Goal: Information Seeking & Learning: Learn about a topic

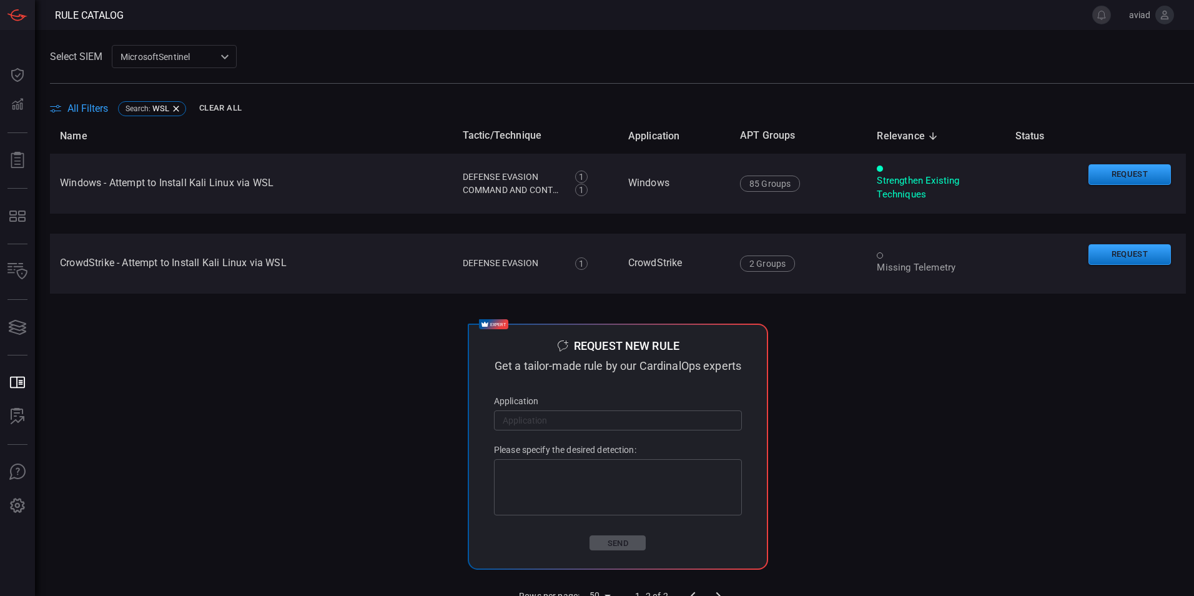
click at [1128, 170] on button "Request" at bounding box center [1130, 174] width 82 height 21
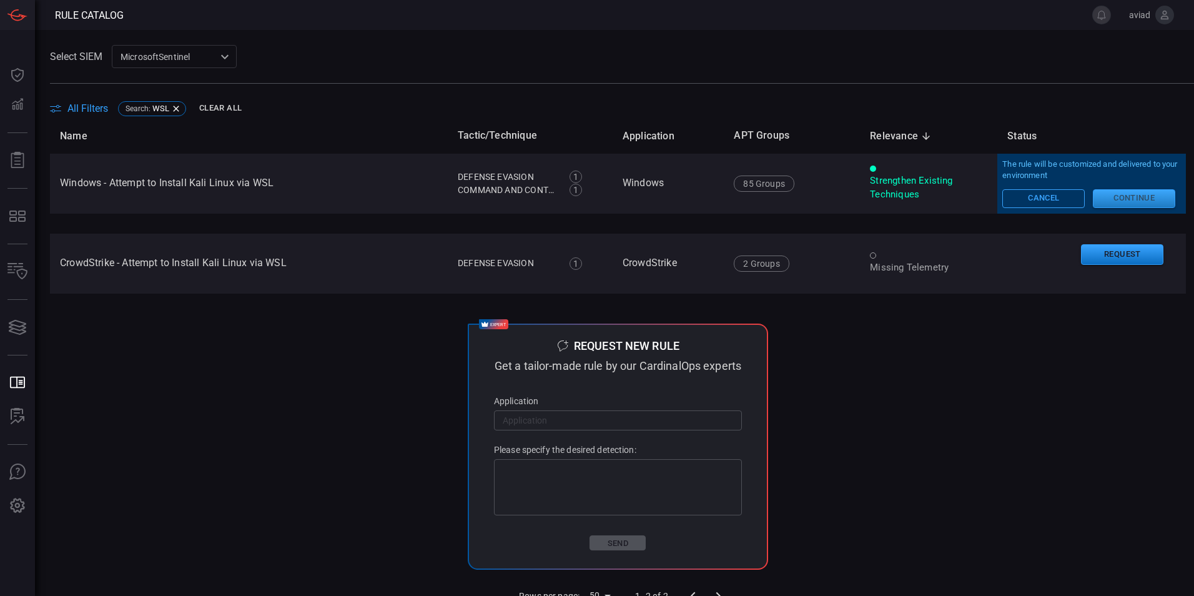
click at [1132, 195] on button "Continue" at bounding box center [1134, 198] width 82 height 19
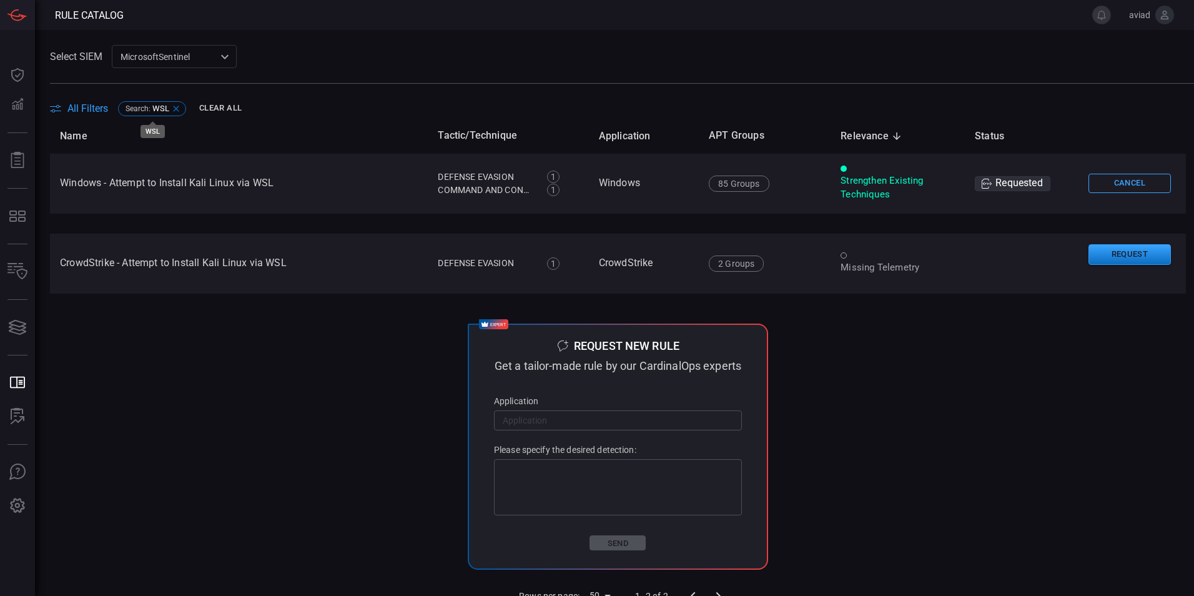
click at [183, 108] on div "Search : WSL" at bounding box center [152, 108] width 68 height 15
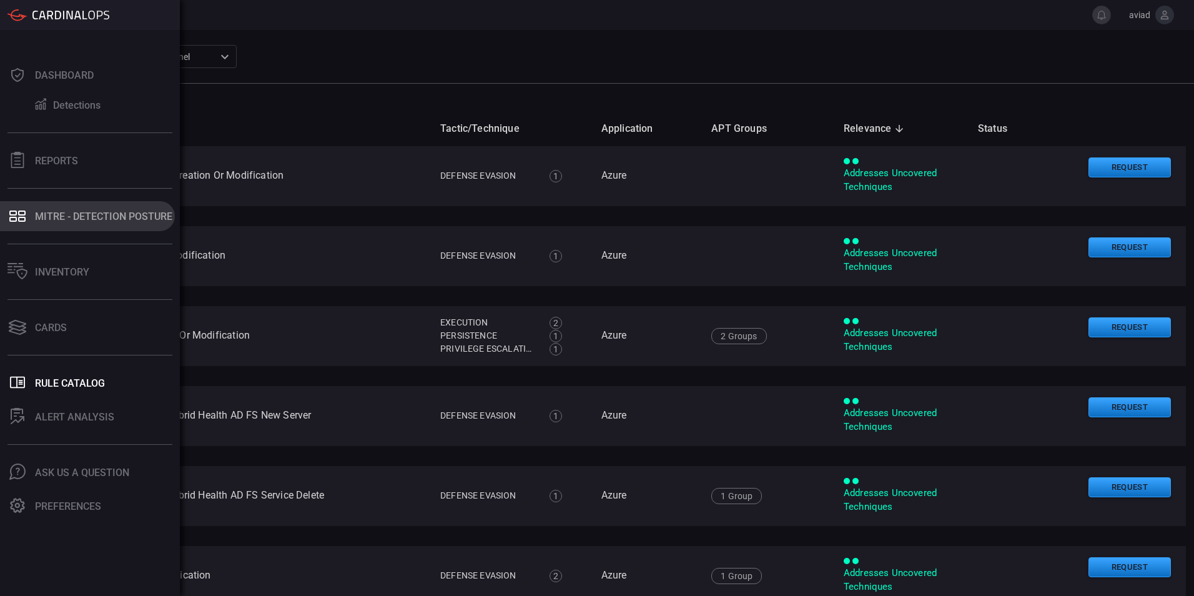
click at [44, 207] on button "MITRE - Detection Posture" at bounding box center [87, 216] width 175 height 30
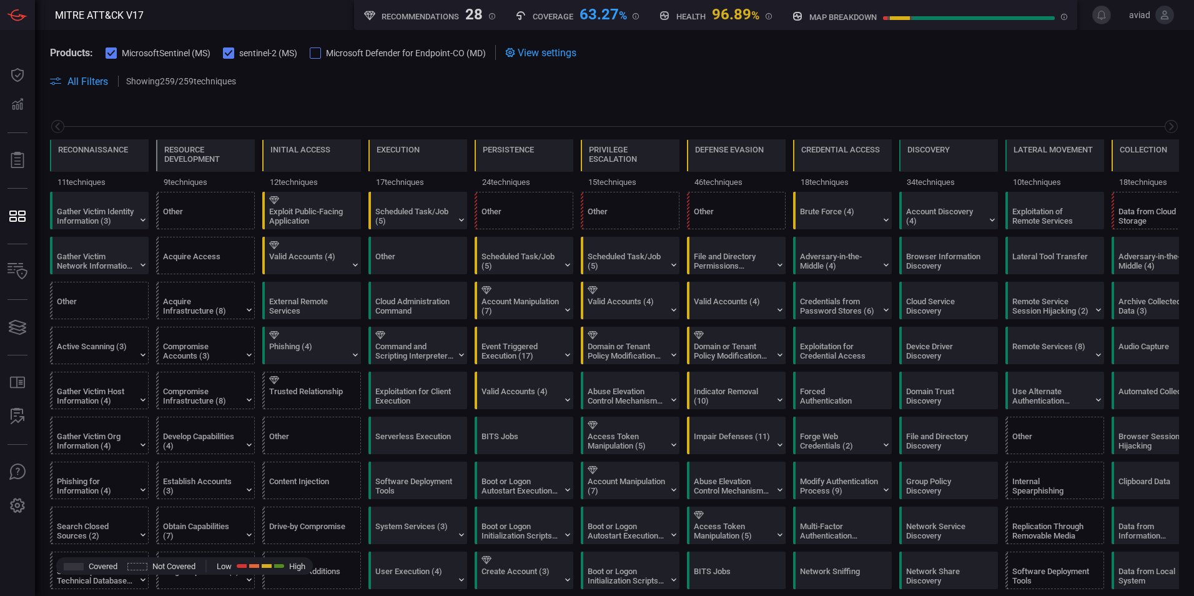
scroll to position [0, 164]
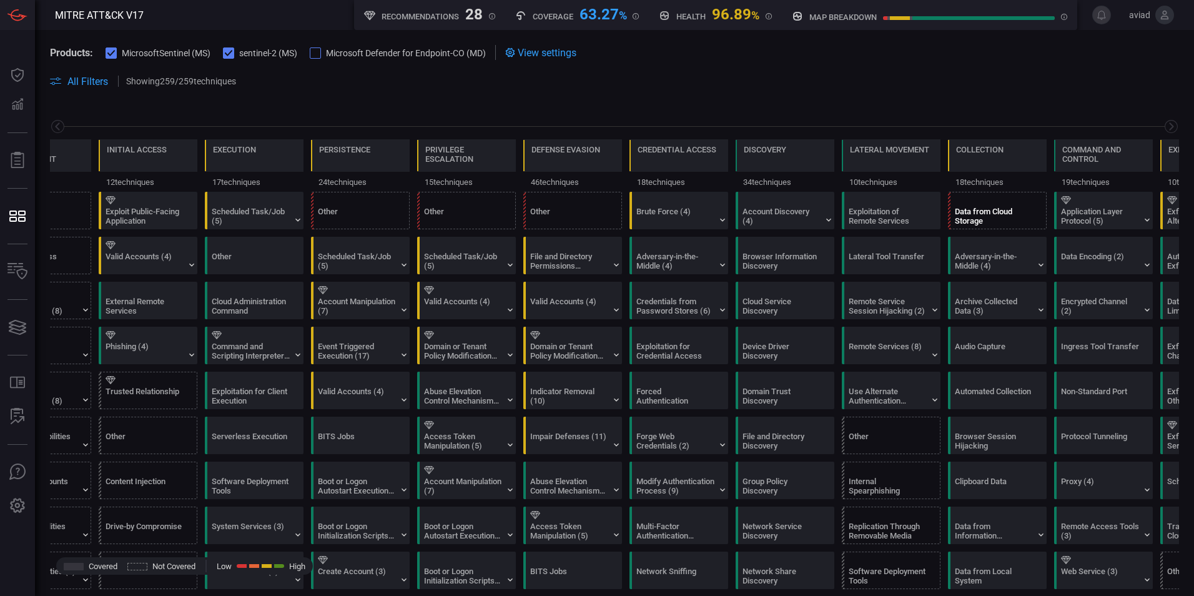
click at [1002, 218] on div "Data from Cloud Storage" at bounding box center [994, 216] width 78 height 19
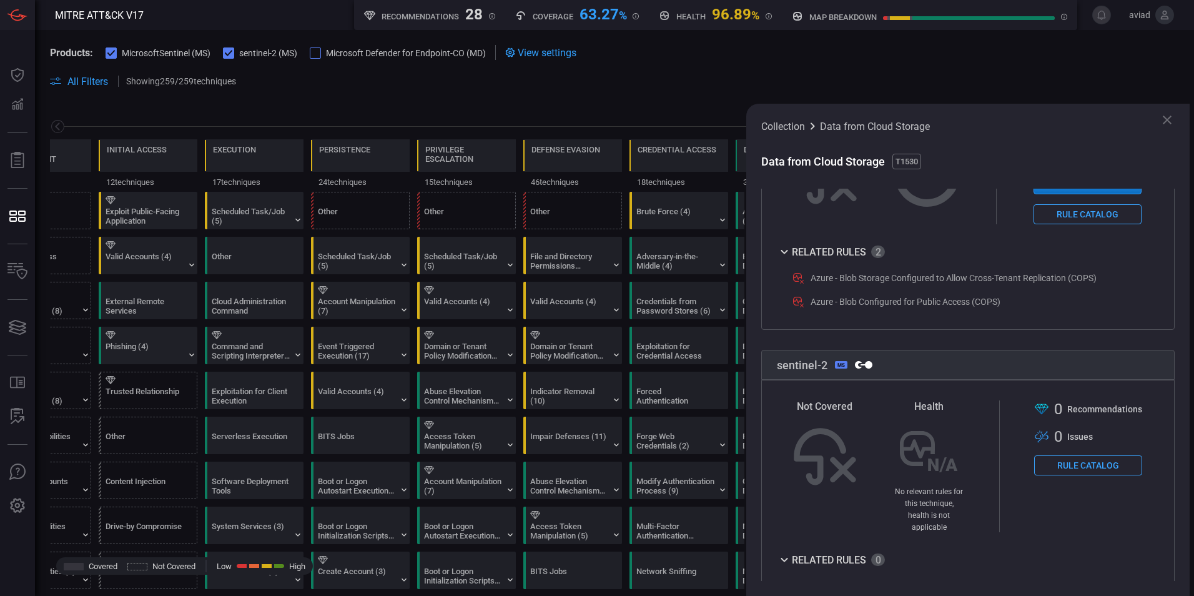
scroll to position [0, 0]
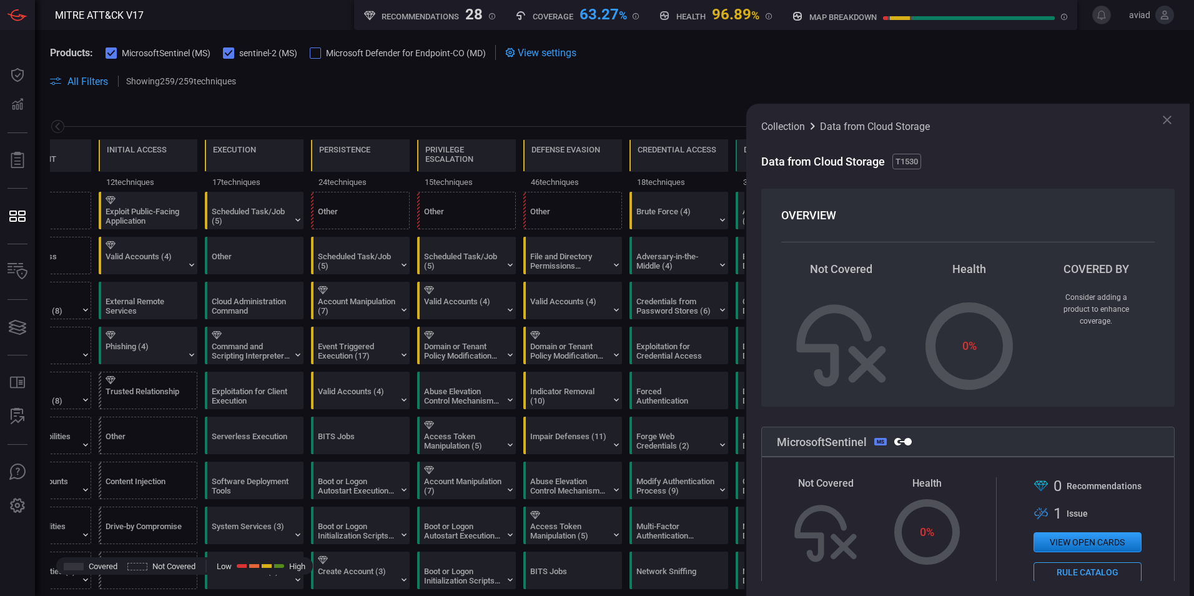
click at [1167, 116] on icon at bounding box center [1167, 119] width 15 height 15
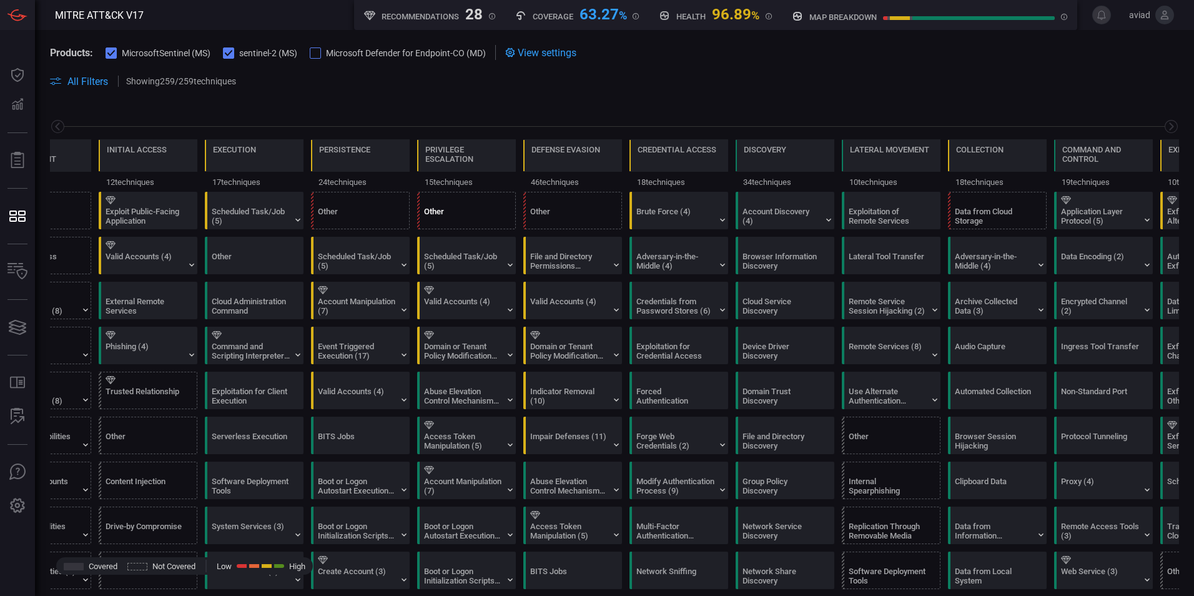
click at [475, 210] on div "Other" at bounding box center [463, 216] width 78 height 19
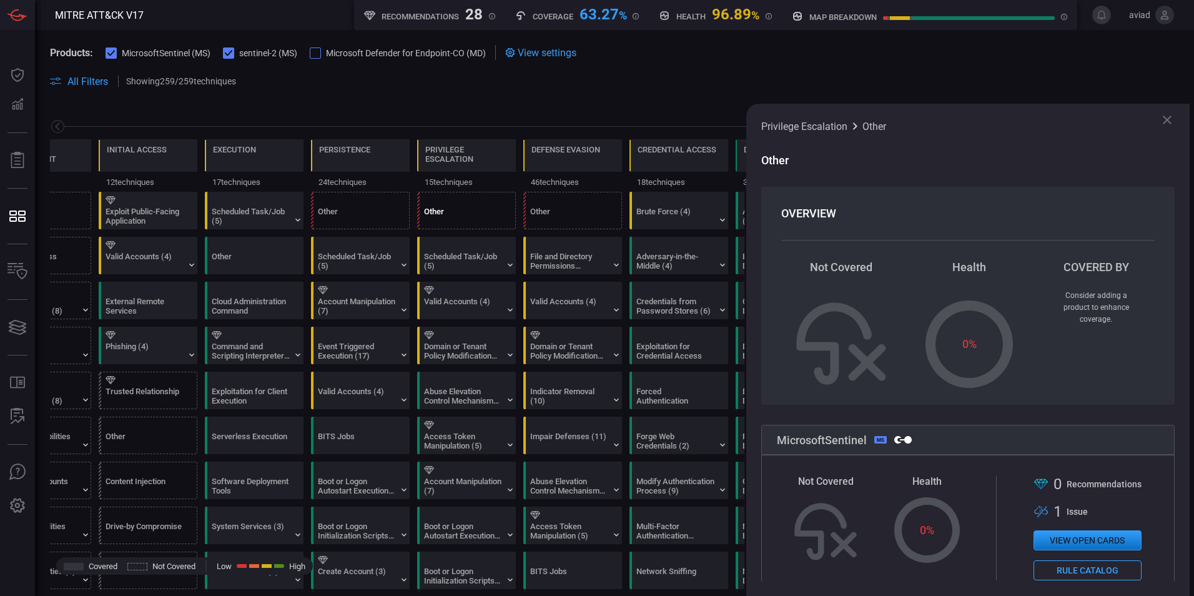
click at [474, 212] on div "Other" at bounding box center [463, 216] width 78 height 19
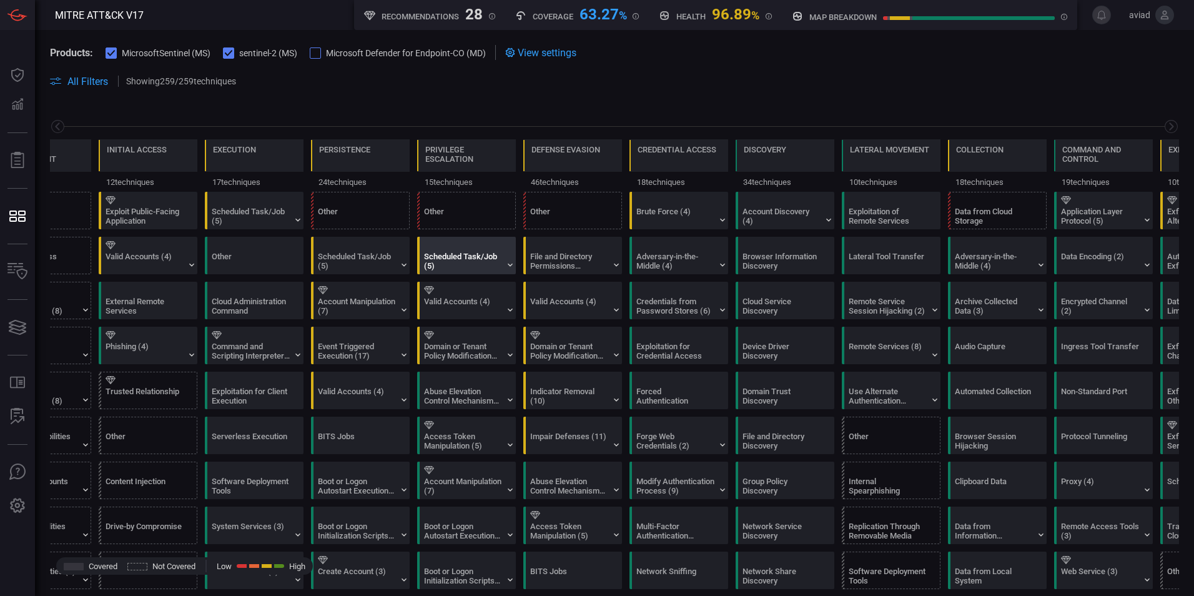
click at [495, 263] on div "Scheduled Task/Job (5)" at bounding box center [463, 261] width 78 height 19
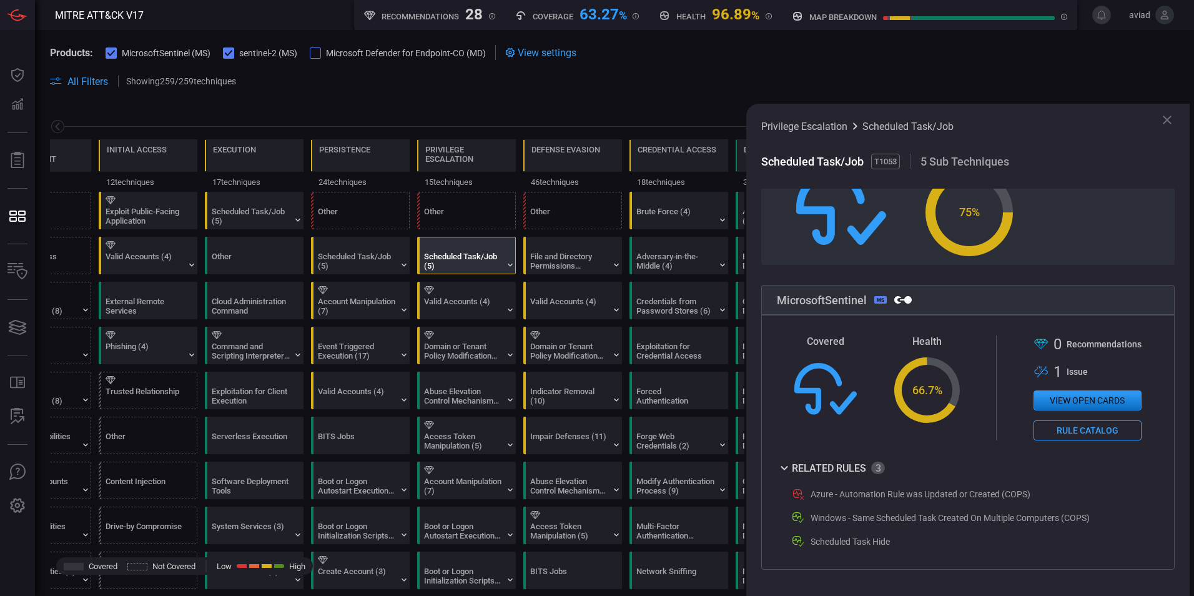
scroll to position [142, 0]
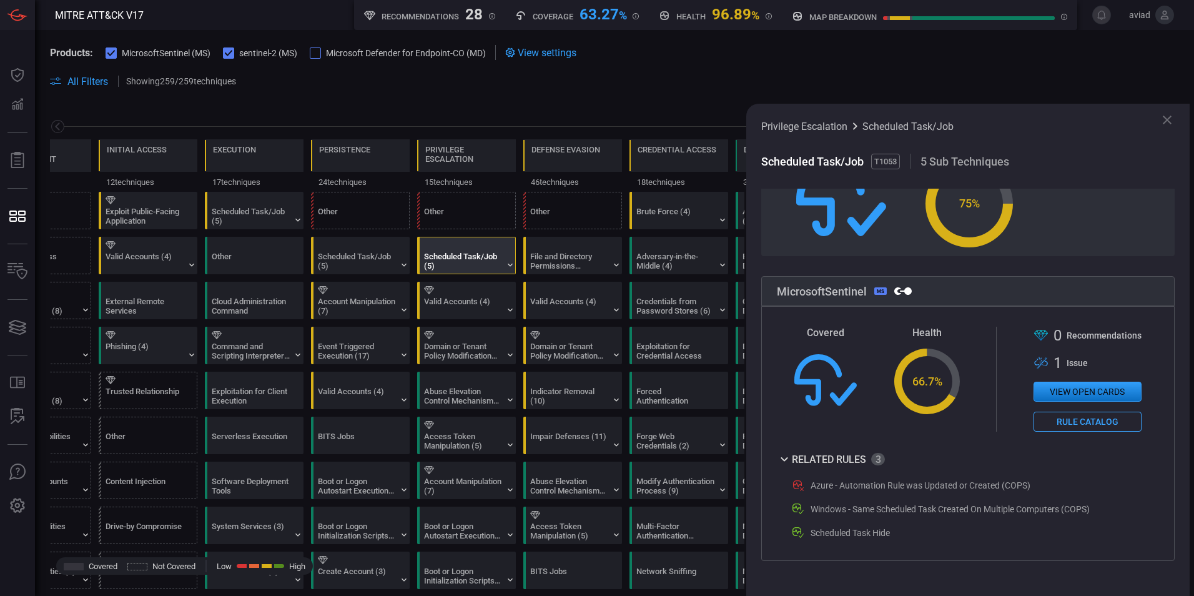
click at [1034, 401] on button "View open cards" at bounding box center [1088, 392] width 108 height 20
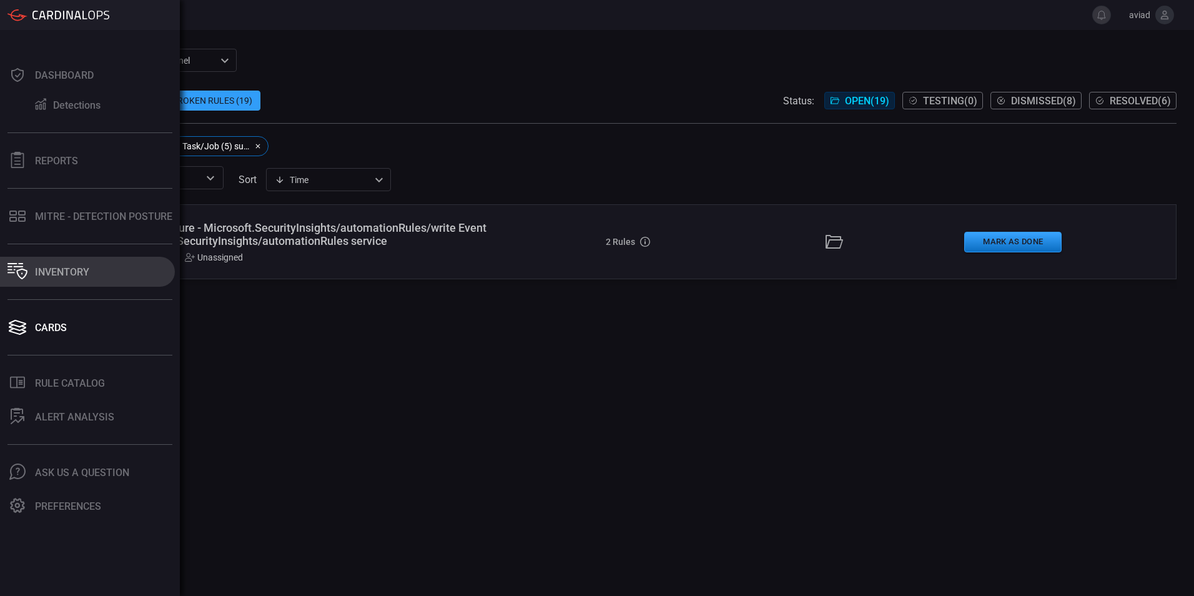
click at [92, 263] on button "Inventory" at bounding box center [87, 272] width 175 height 30
